Goal: Task Accomplishment & Management: Manage account settings

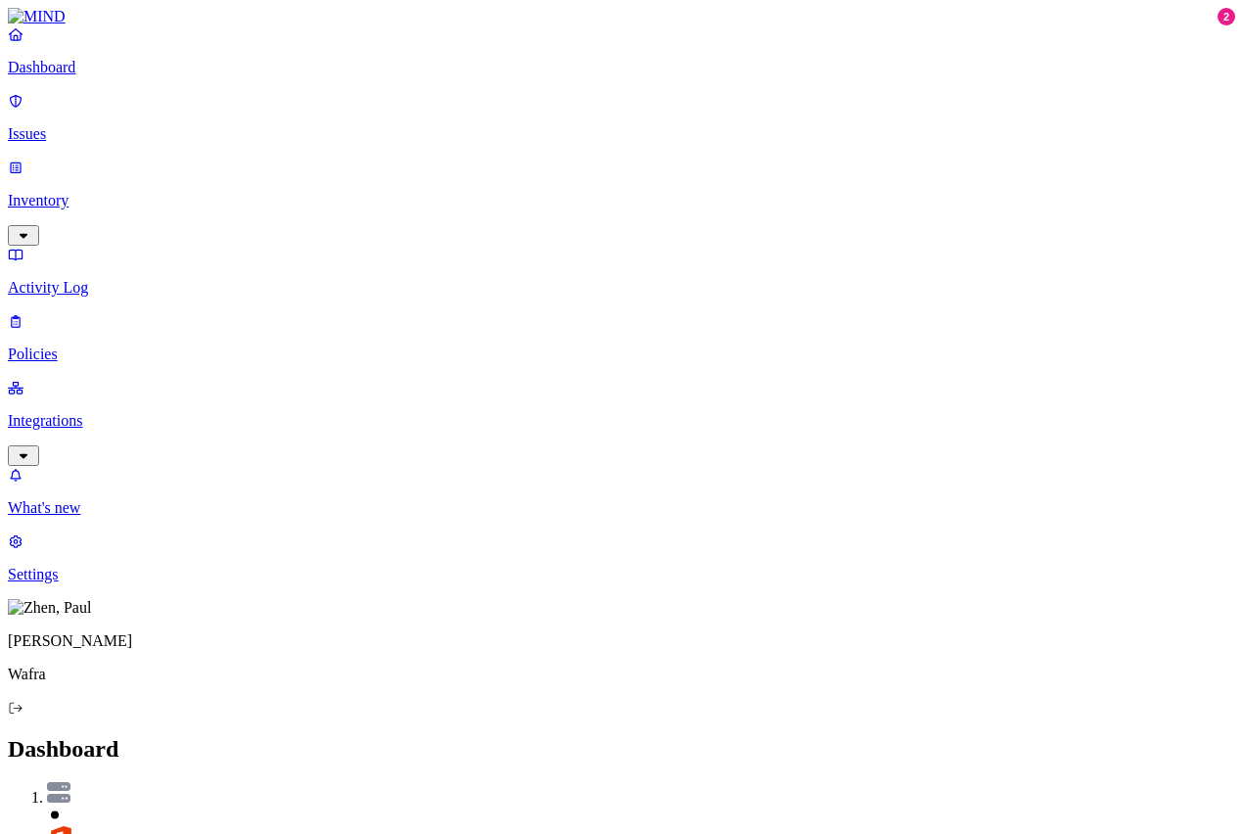
click at [59, 125] on p "Issues" at bounding box center [622, 134] width 1228 height 18
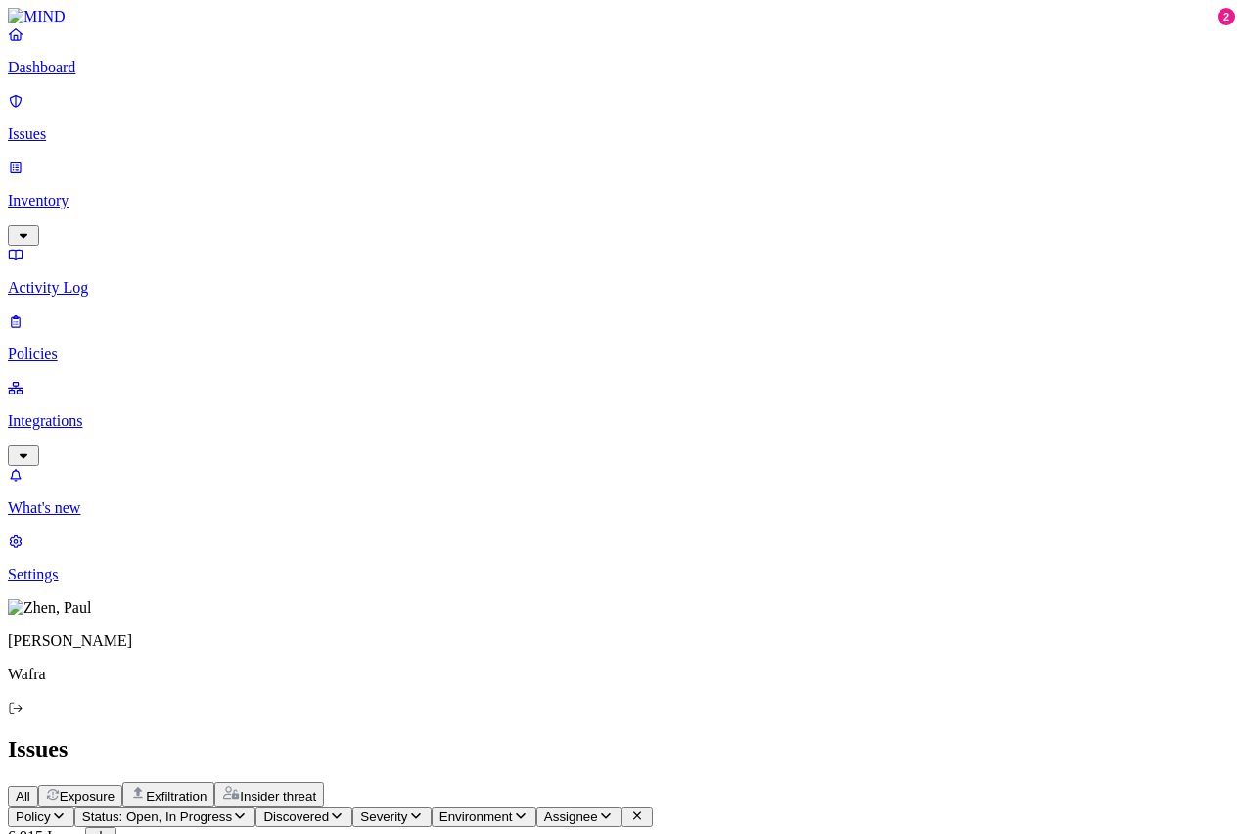
drag, startPoint x: 550, startPoint y: 165, endPoint x: 601, endPoint y: 165, distance: 50.9
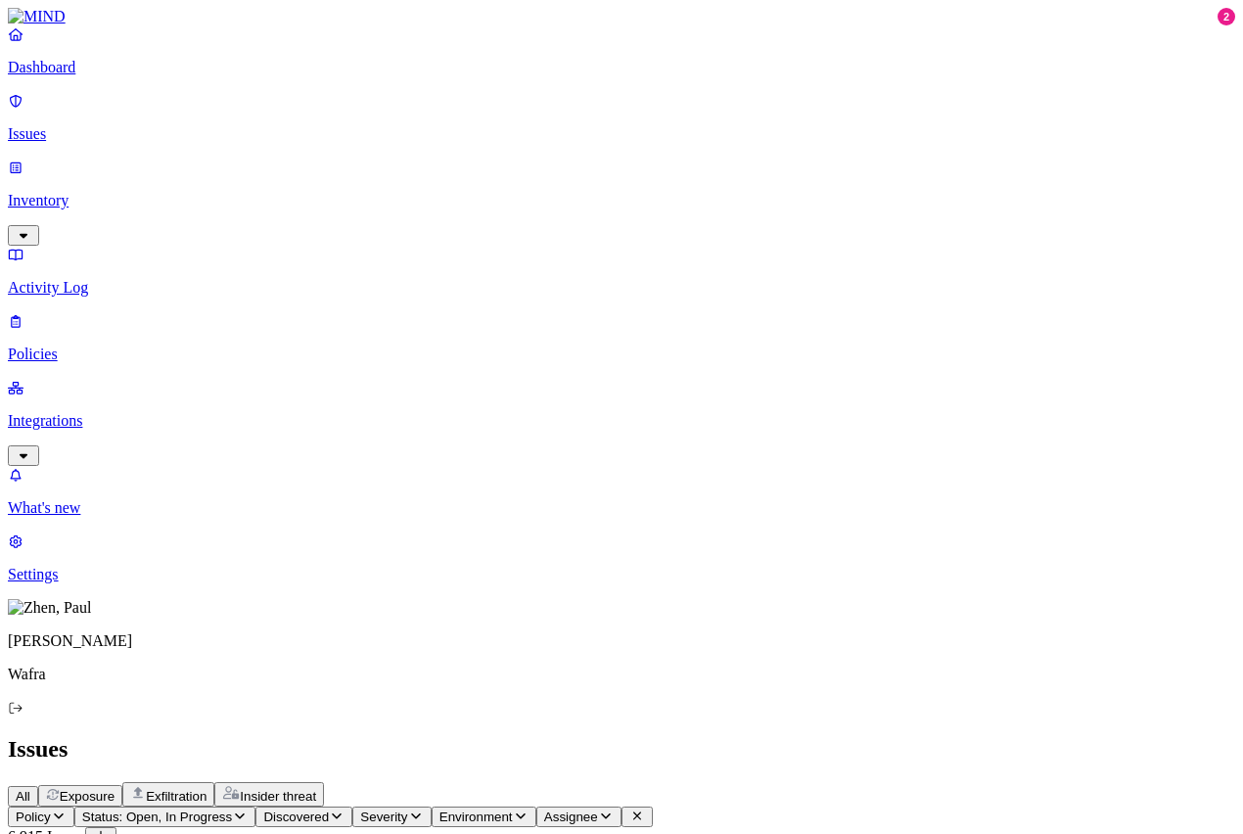
scroll to position [65, 0]
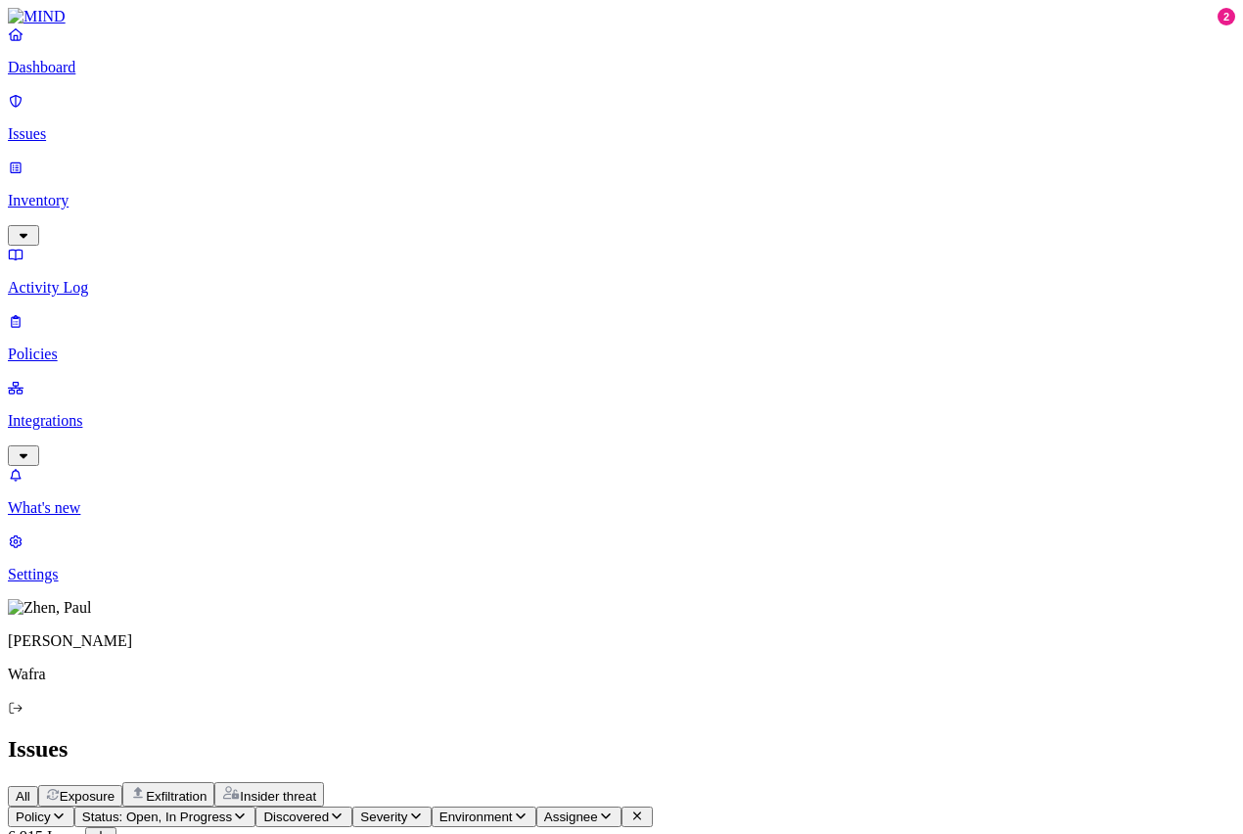
click at [728, 736] on div "Issues" at bounding box center [622, 749] width 1228 height 26
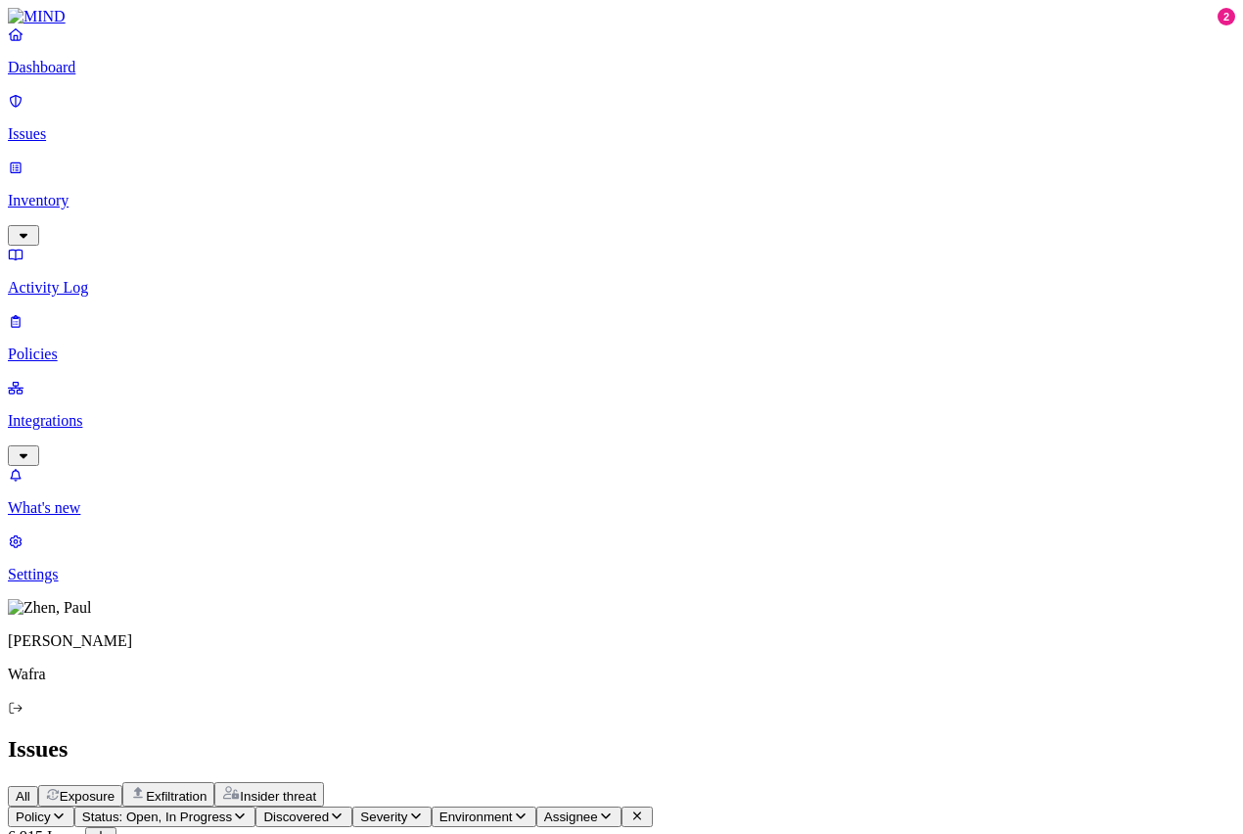
click at [970, 782] on div "All Exposure Exfiltration Insider threat" at bounding box center [622, 794] width 1228 height 24
click at [942, 782] on div "All Exposure Exfiltration Insider threat" at bounding box center [622, 794] width 1228 height 24
click at [64, 584] on p "Settings" at bounding box center [622, 575] width 1228 height 18
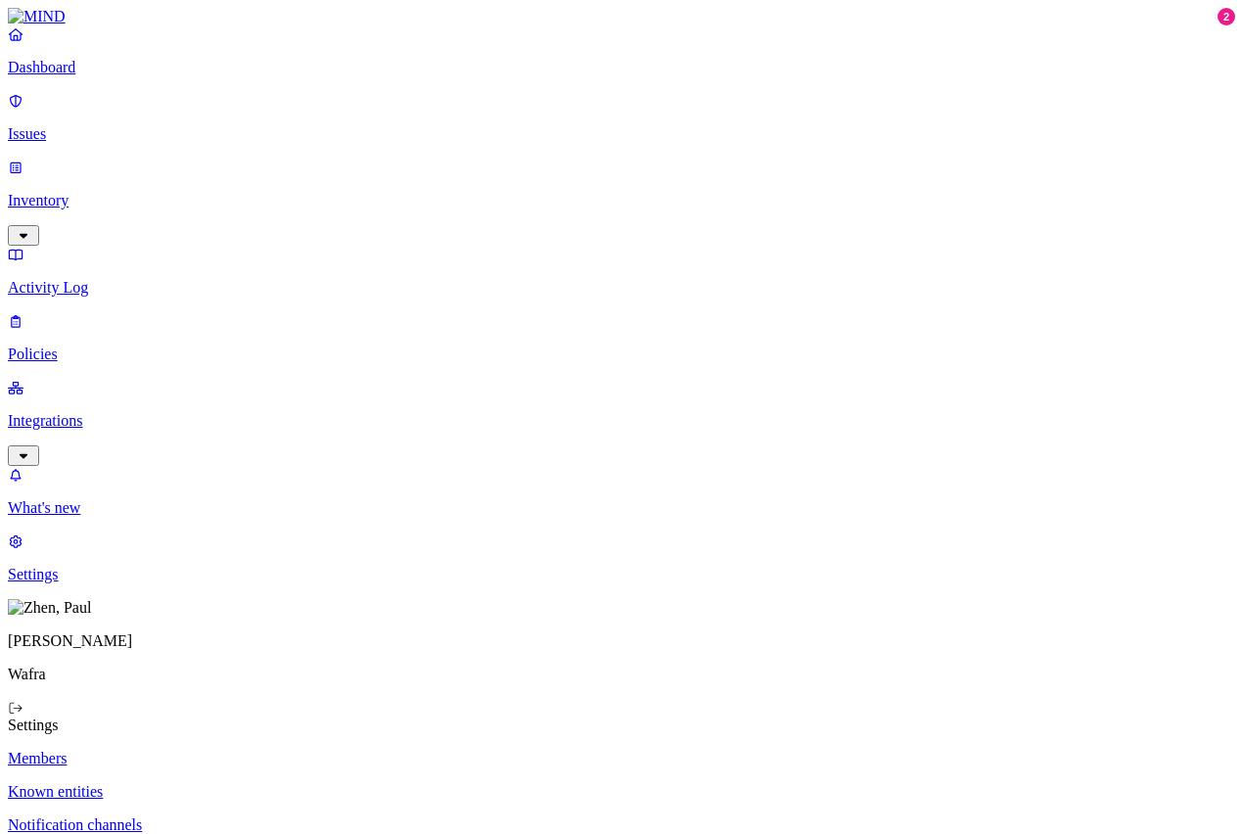
click at [118, 412] on p "Integrations" at bounding box center [622, 421] width 1228 height 18
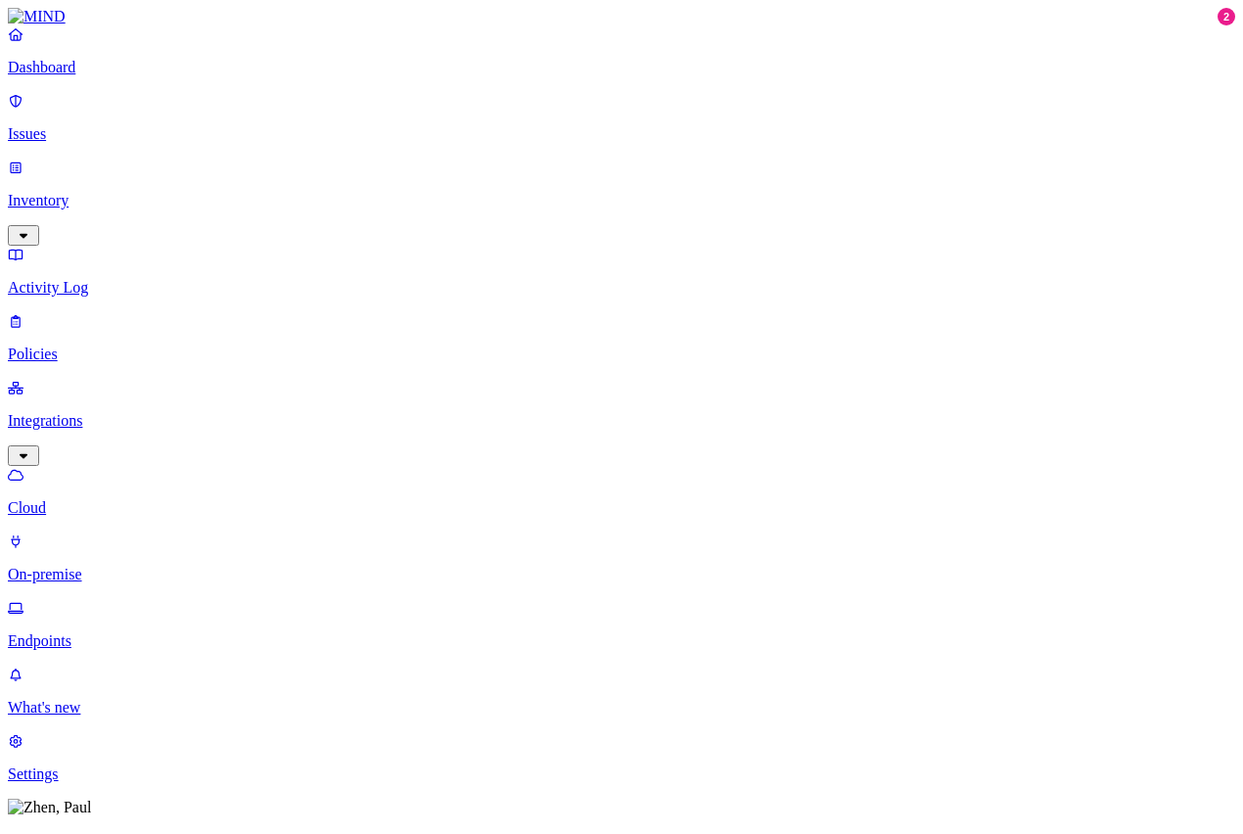
click at [61, 766] on p "Settings" at bounding box center [622, 775] width 1228 height 18
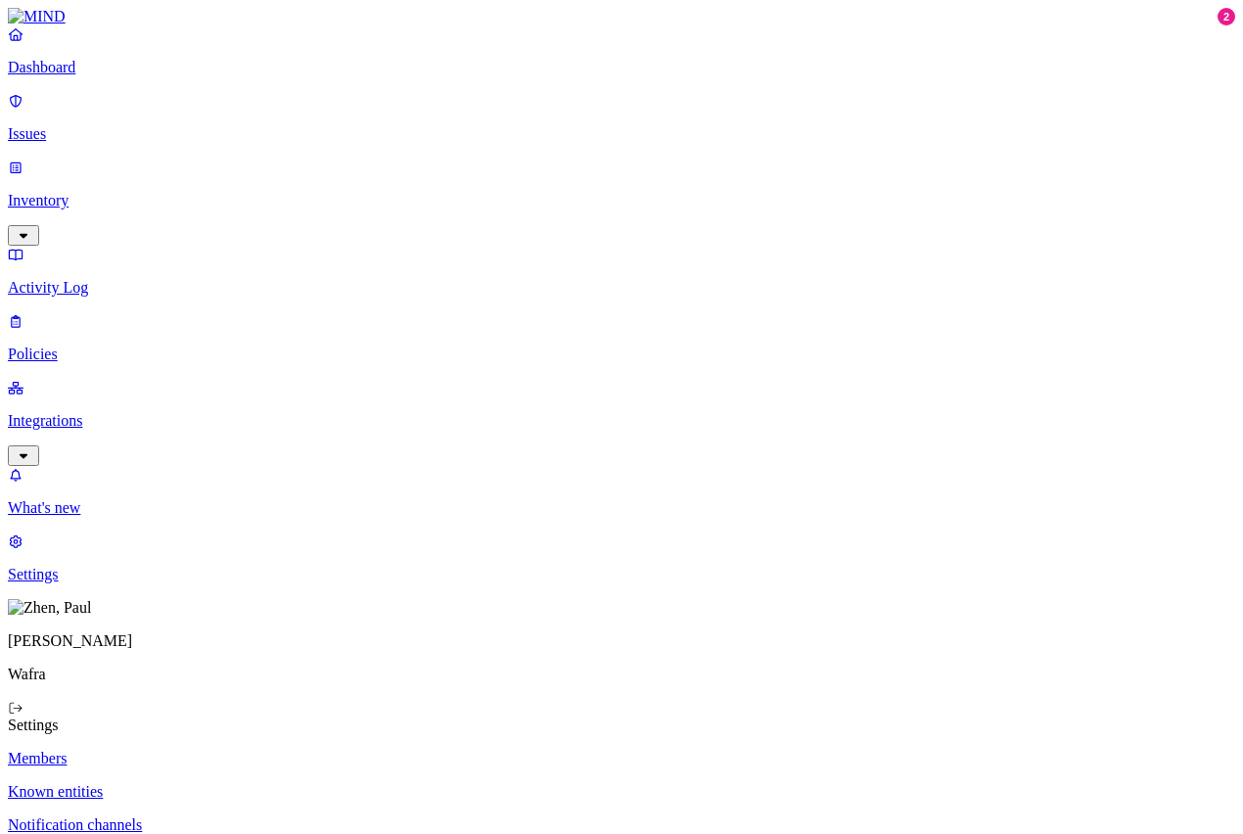
click at [276, 783] on p "Known entities" at bounding box center [622, 792] width 1228 height 18
click at [278, 817] on p "Notification channels" at bounding box center [622, 826] width 1228 height 18
click at [276, 750] on p "Members" at bounding box center [622, 759] width 1228 height 18
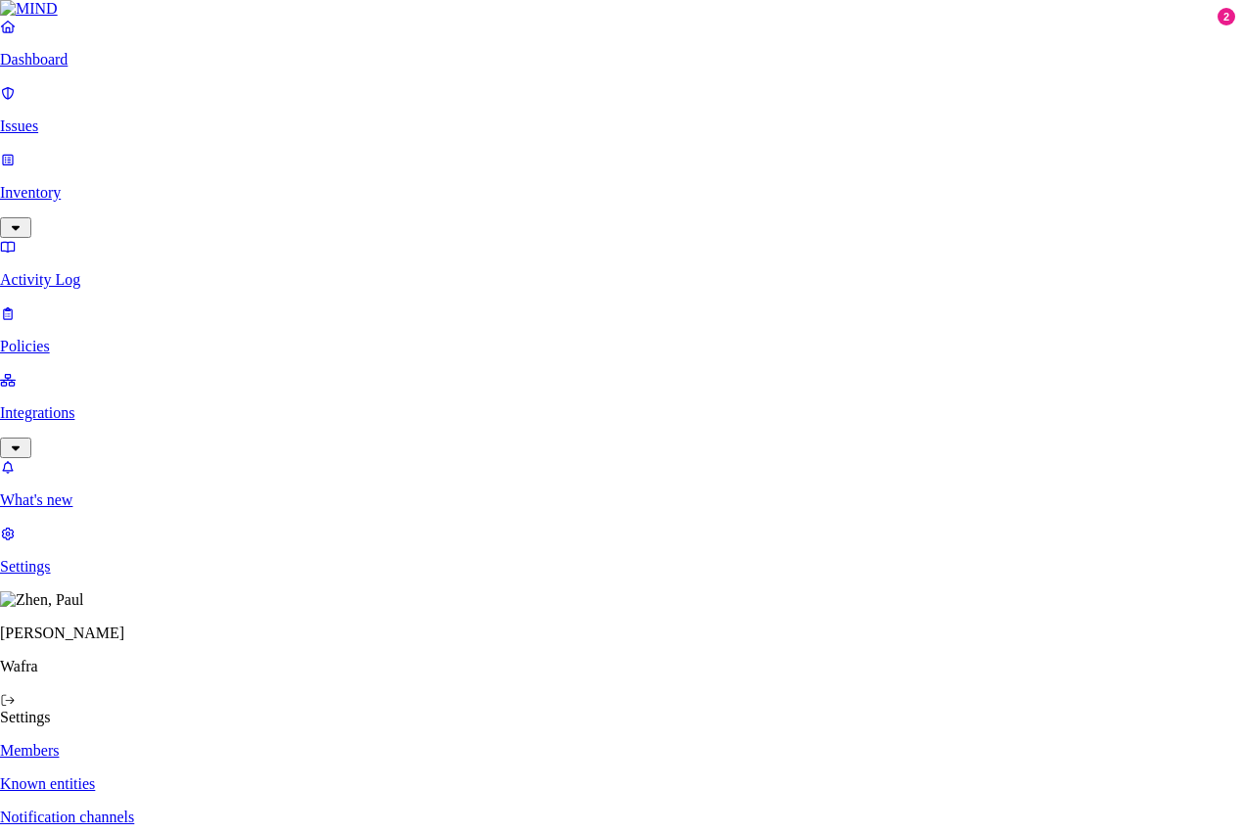
type input "a"
type input "[EMAIL_ADDRESS][PERSON_NAME][DOMAIN_NAME]"
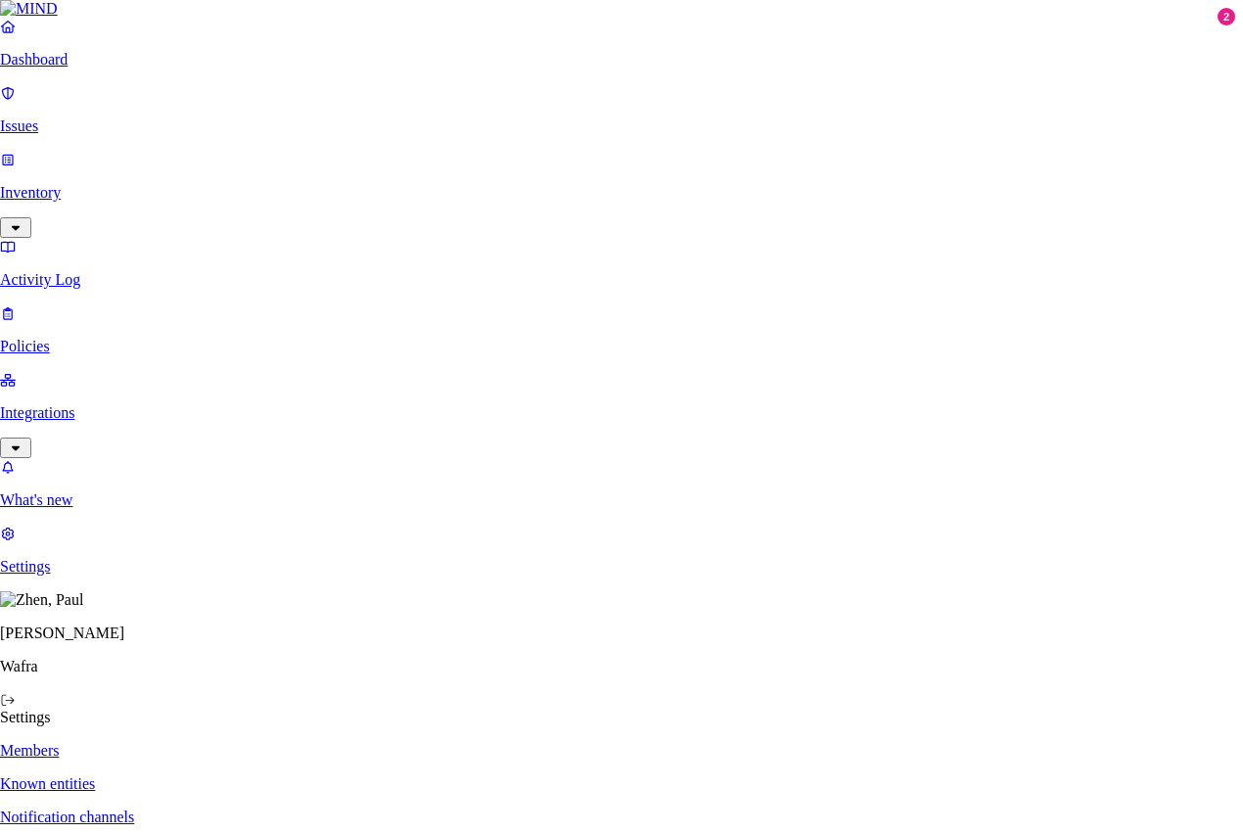
type input "[EMAIL_ADDRESS][PERSON_NAME][DOMAIN_NAME]"
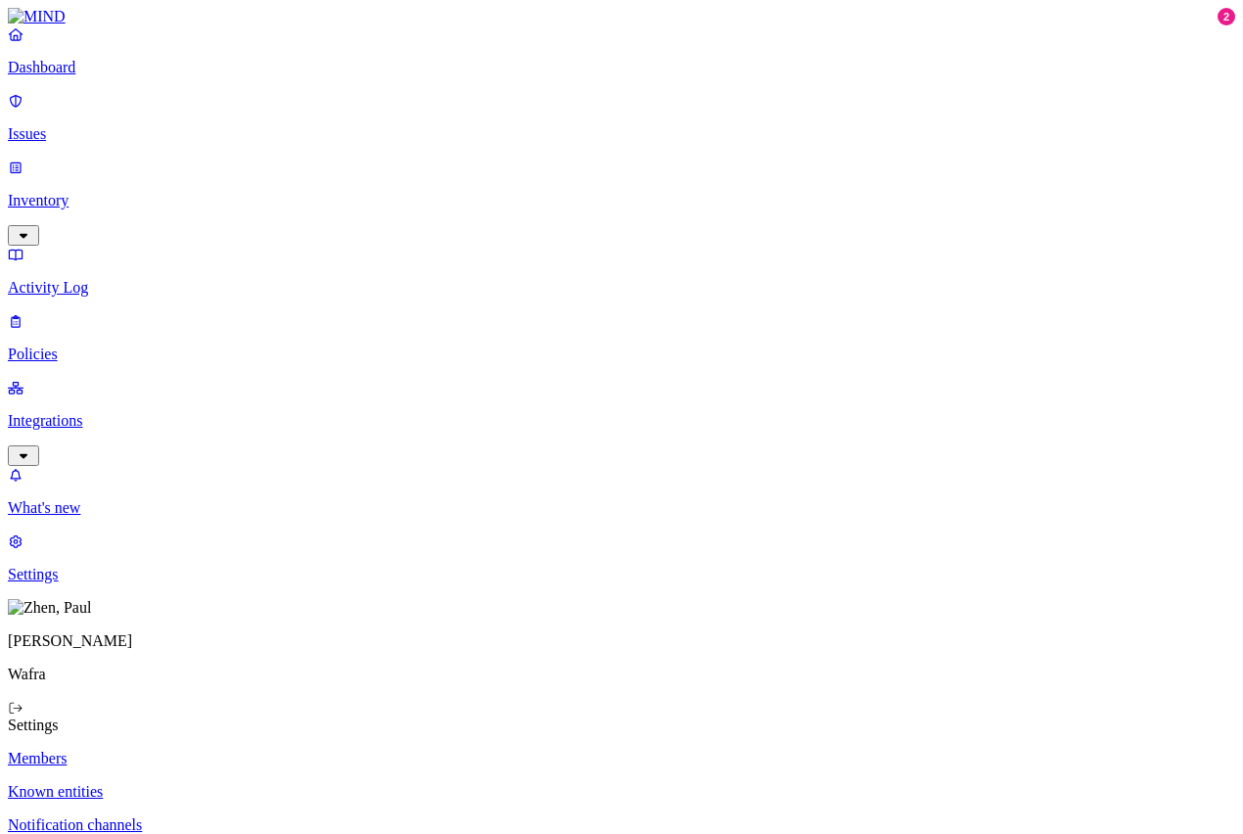
click at [81, 76] on p "Dashboard" at bounding box center [622, 68] width 1228 height 18
click at [78, 584] on p "Settings" at bounding box center [622, 575] width 1228 height 18
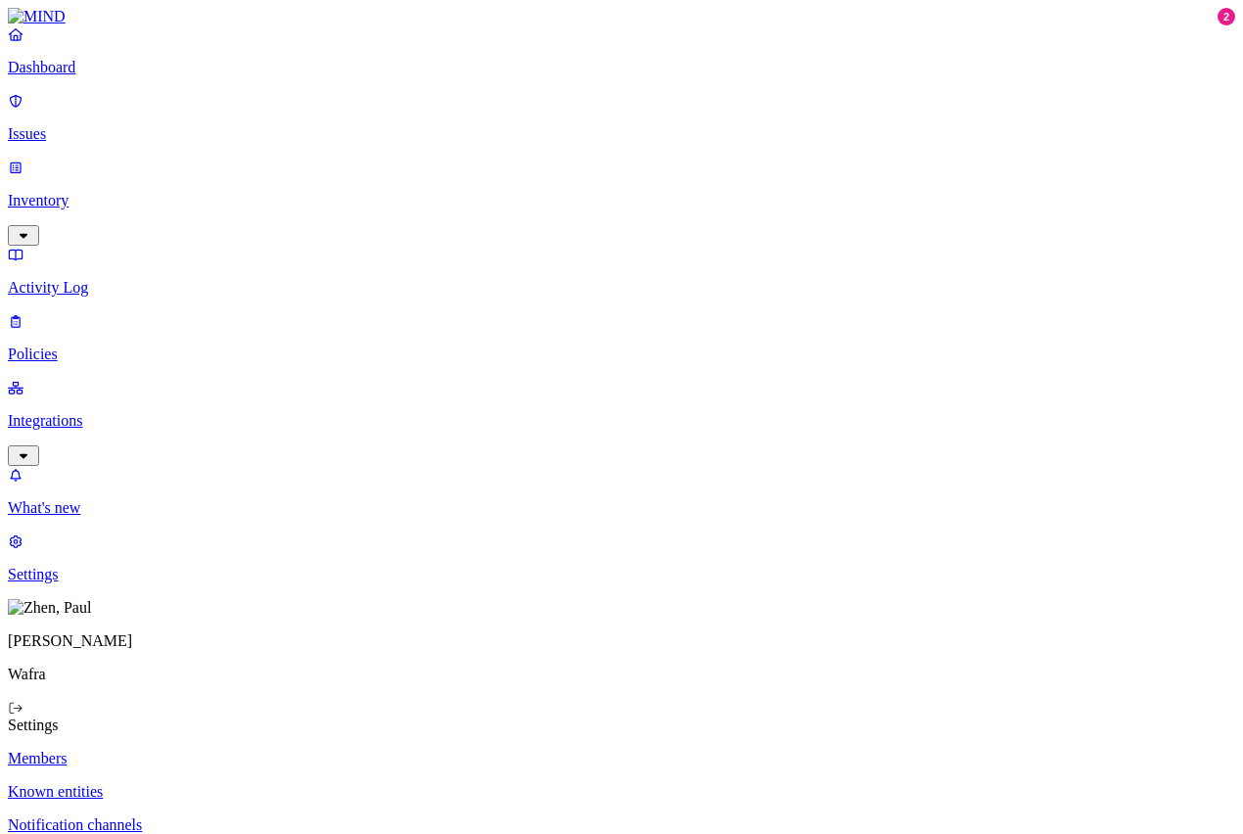
click at [309, 783] on p "Known entities" at bounding box center [622, 792] width 1228 height 18
click at [70, 279] on p "Activity Log" at bounding box center [622, 288] width 1228 height 18
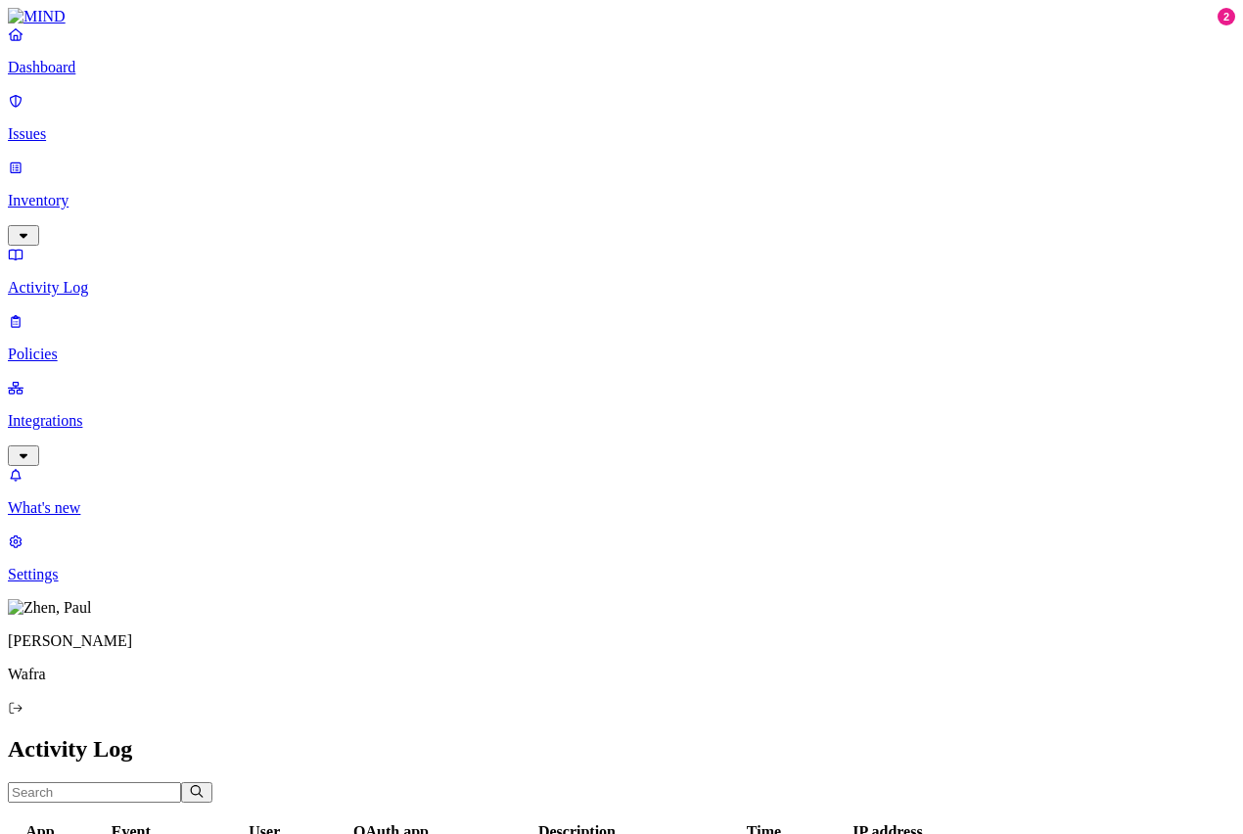
click at [88, 125] on p "Issues" at bounding box center [622, 134] width 1228 height 18
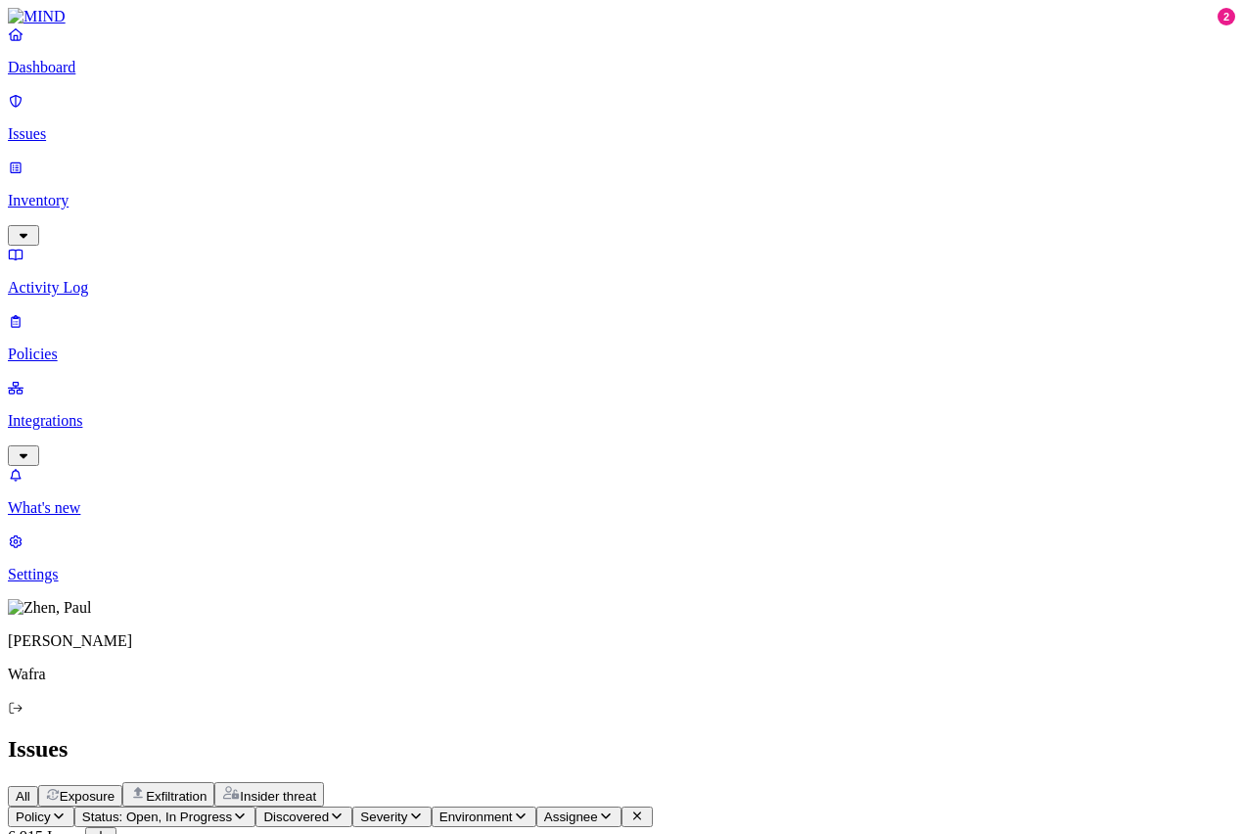
drag, startPoint x: 550, startPoint y: 147, endPoint x: 673, endPoint y: 148, distance: 122.4
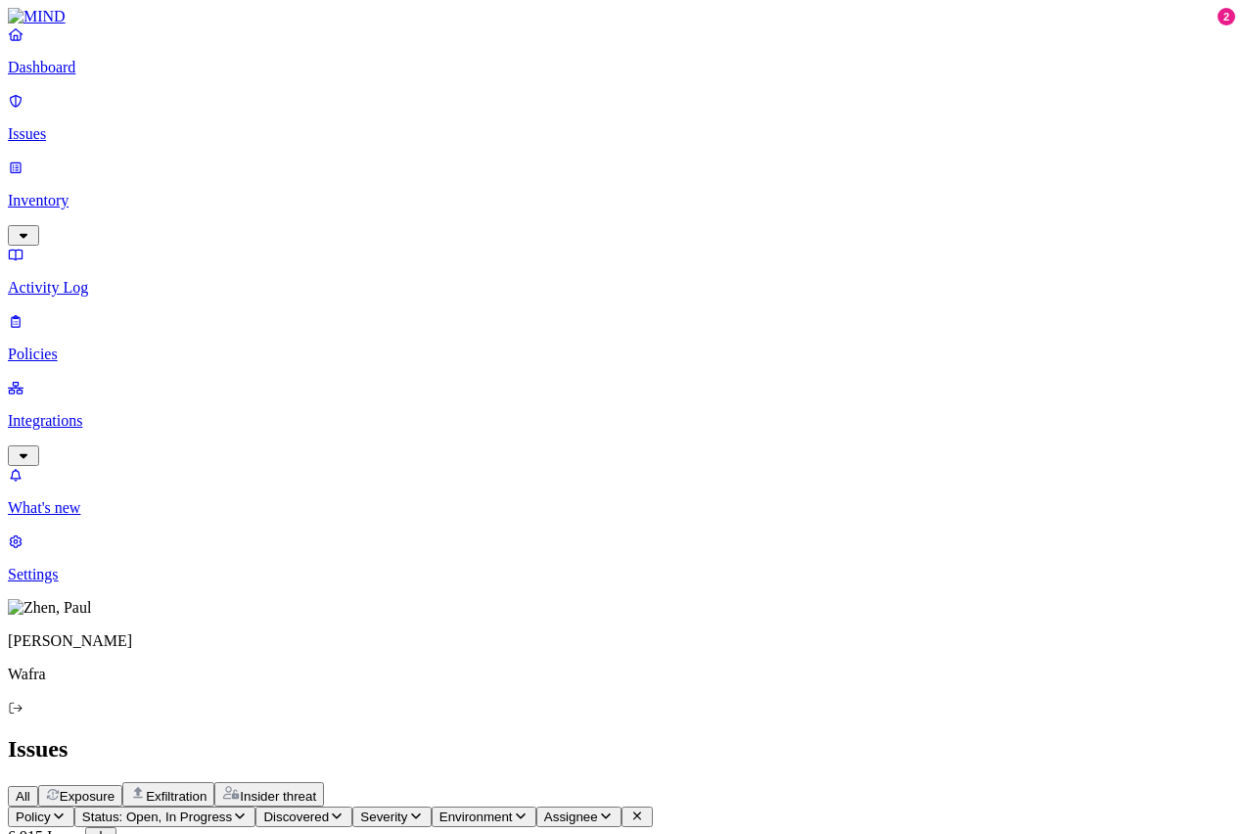
click at [1002, 736] on div "Issues" at bounding box center [622, 749] width 1228 height 26
